Goal: Information Seeking & Learning: Learn about a topic

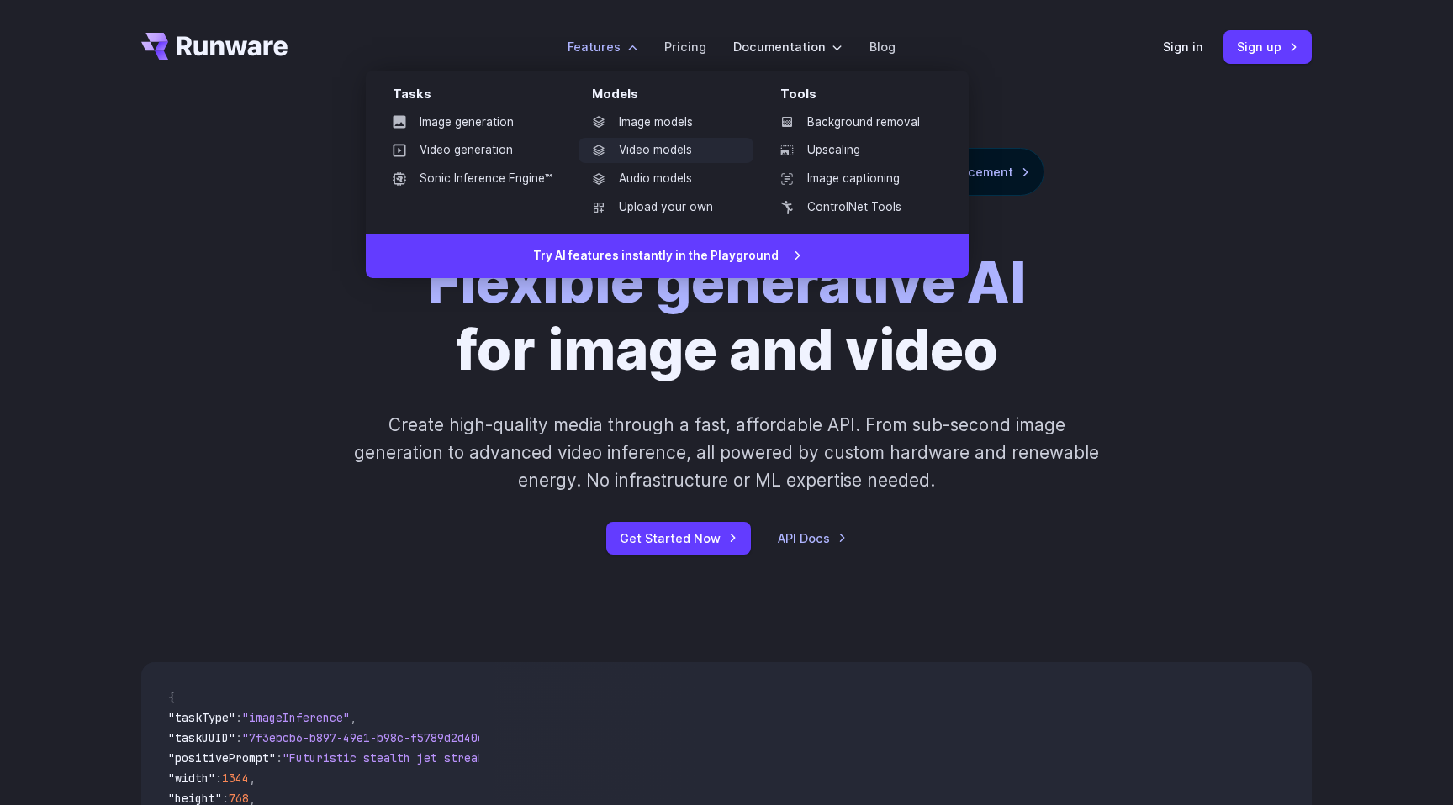
click at [624, 143] on link "Video models" at bounding box center [665, 150] width 175 height 25
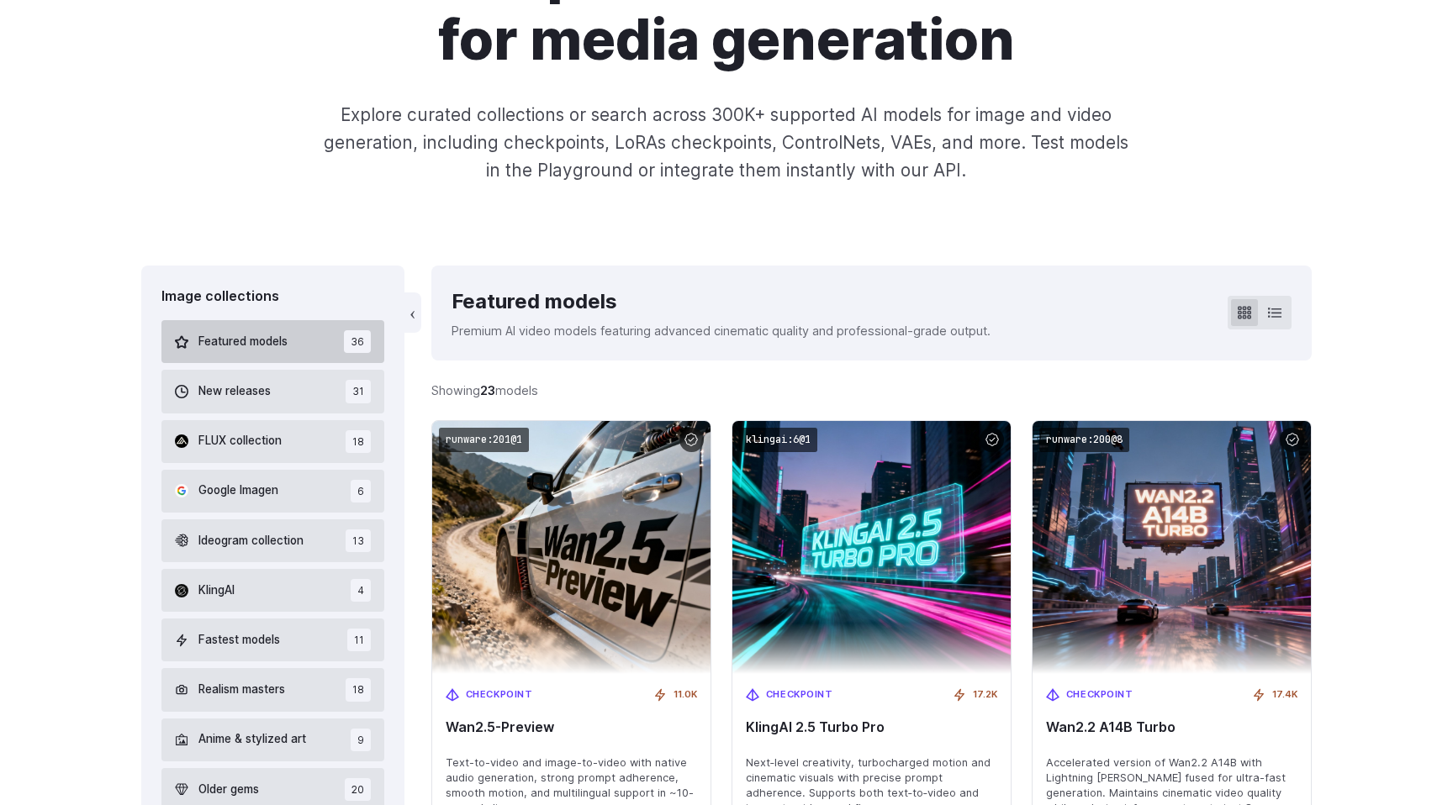
click at [339, 336] on button "Featured models 36" at bounding box center [272, 341] width 223 height 43
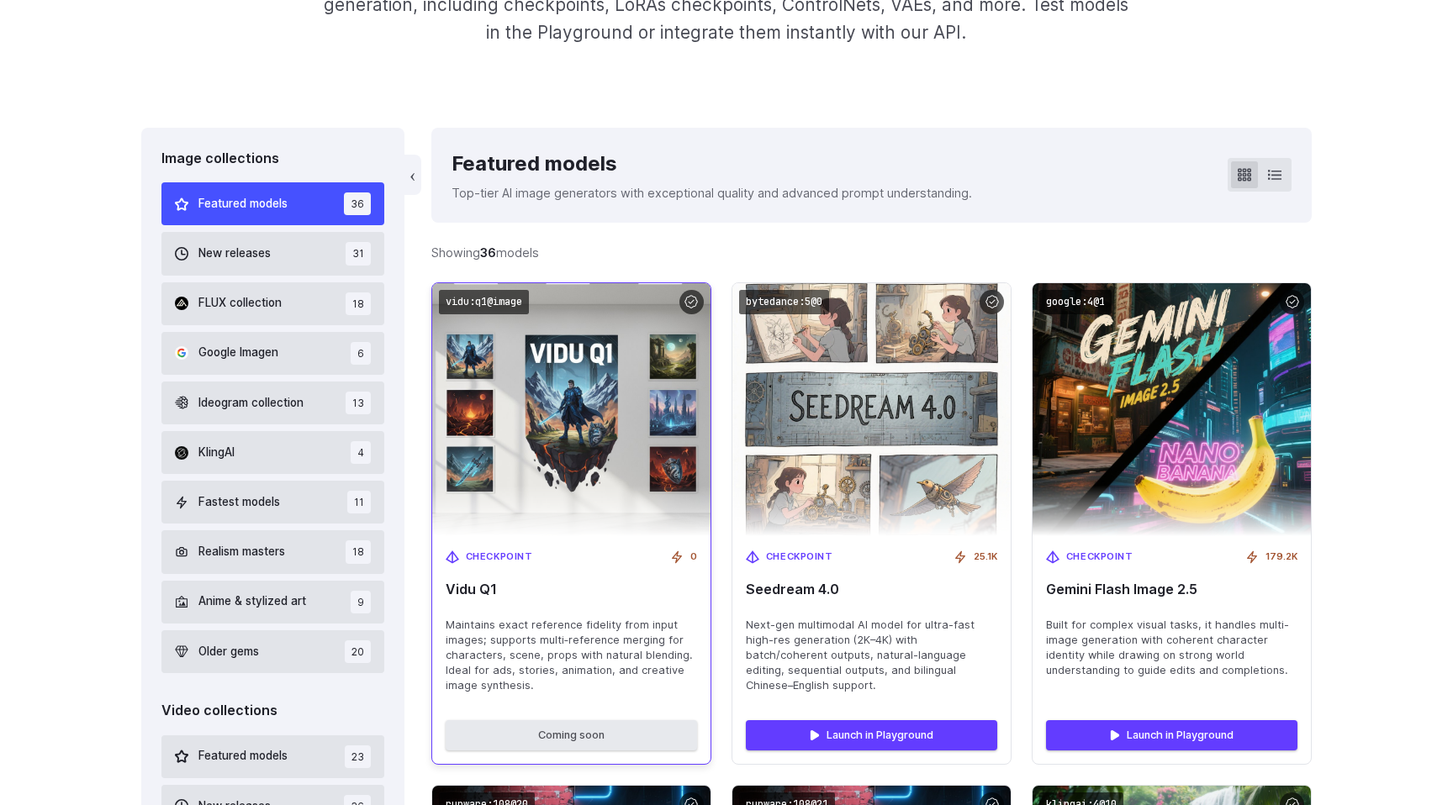
scroll to position [393, 0]
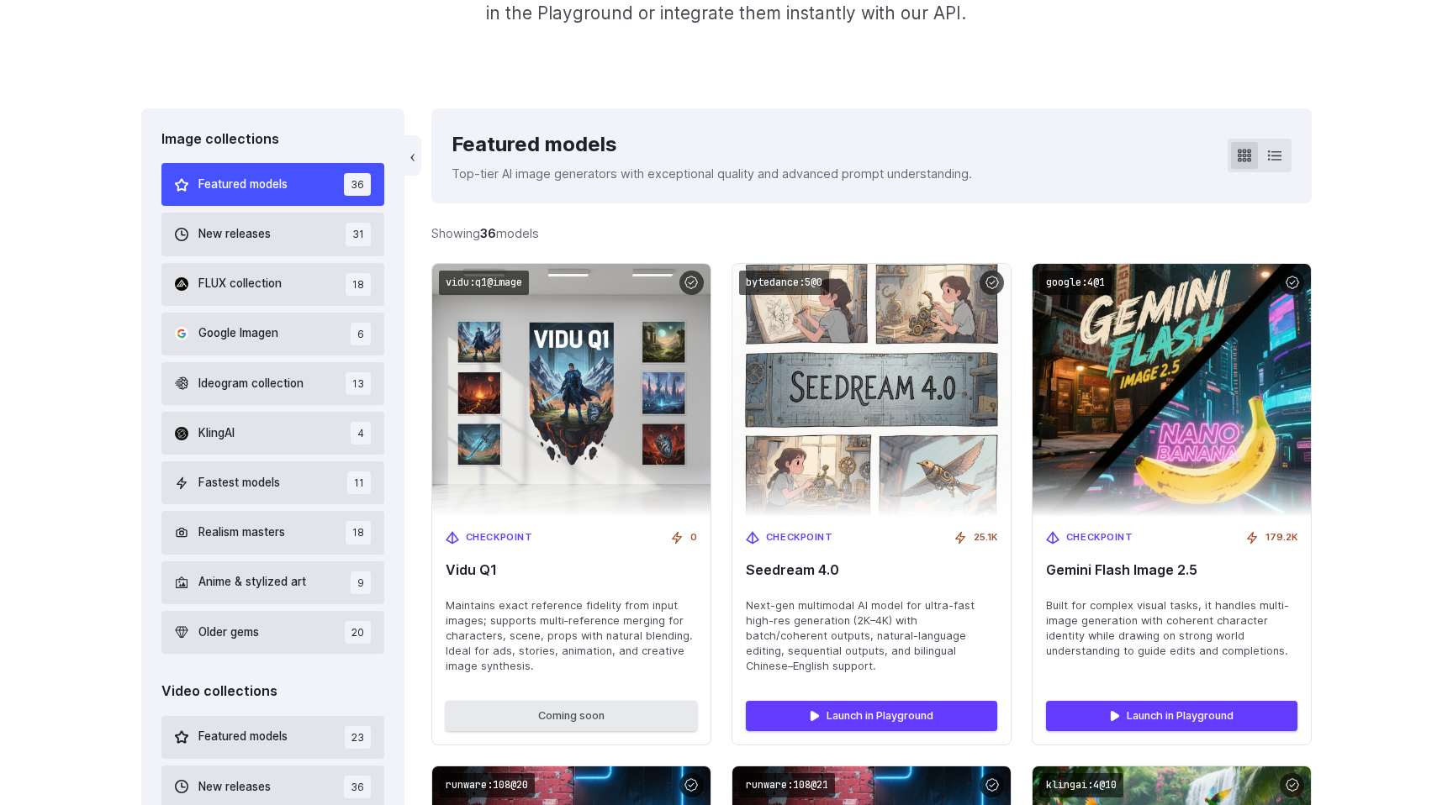
click at [329, 190] on button "Featured models 36" at bounding box center [272, 184] width 223 height 43
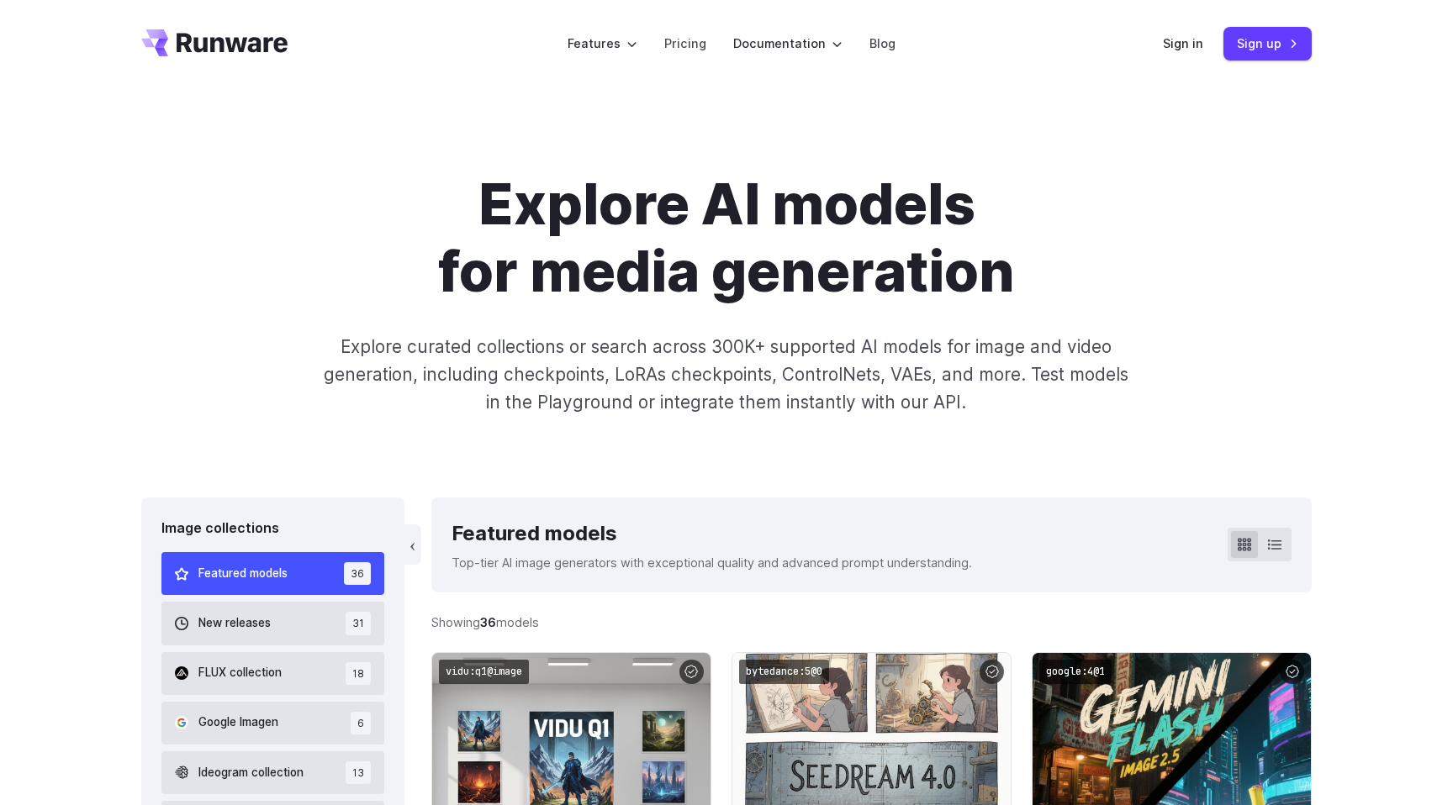
scroll to position [0, 0]
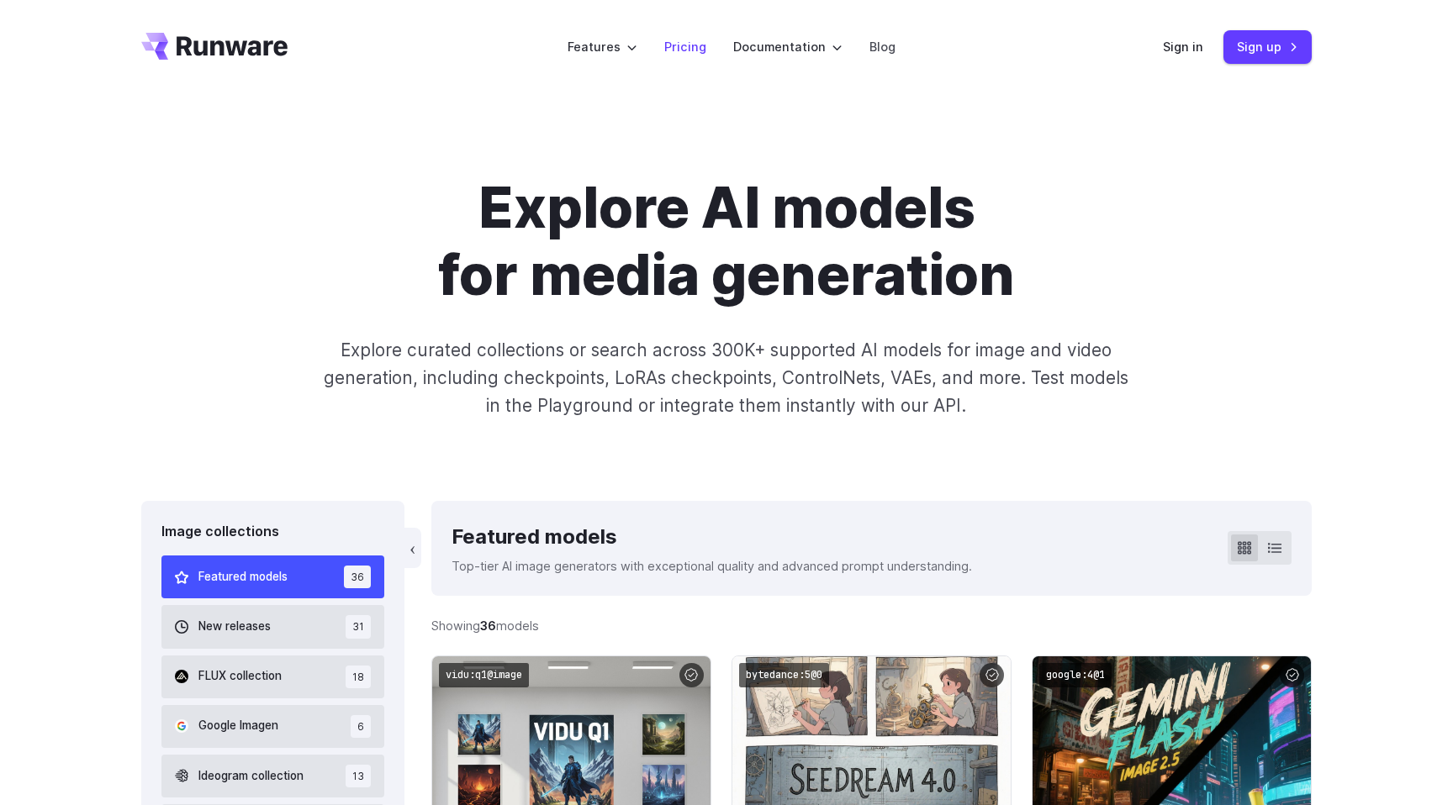
click at [699, 46] on link "Pricing" at bounding box center [685, 46] width 42 height 19
